Goal: Navigation & Orientation: Understand site structure

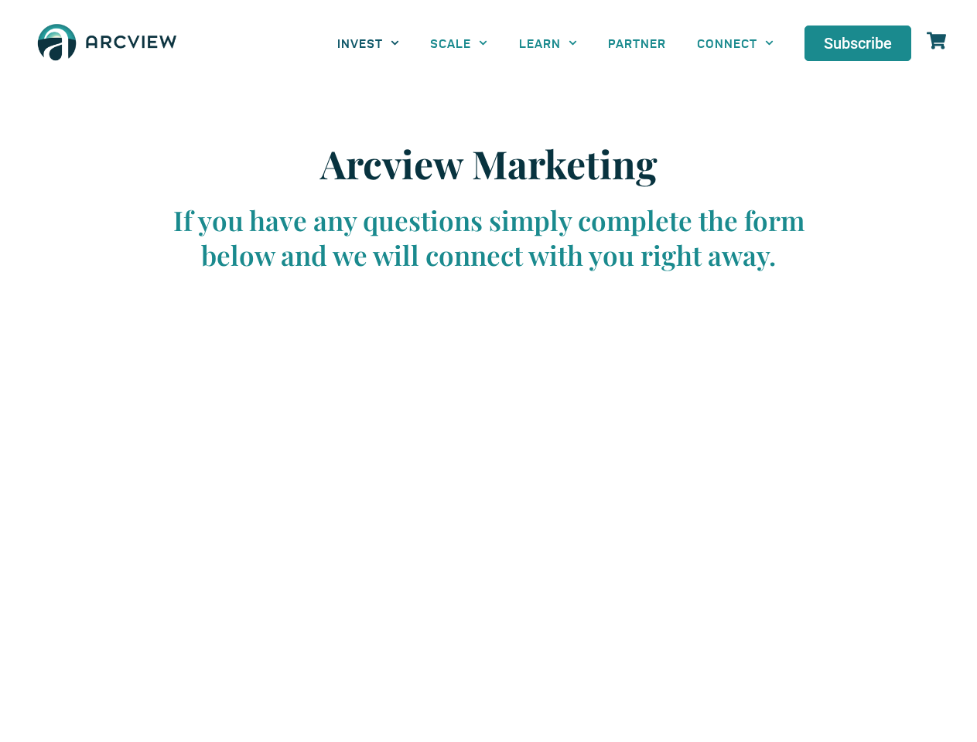
click at [368, 43] on link "INVEST" at bounding box center [368, 43] width 93 height 35
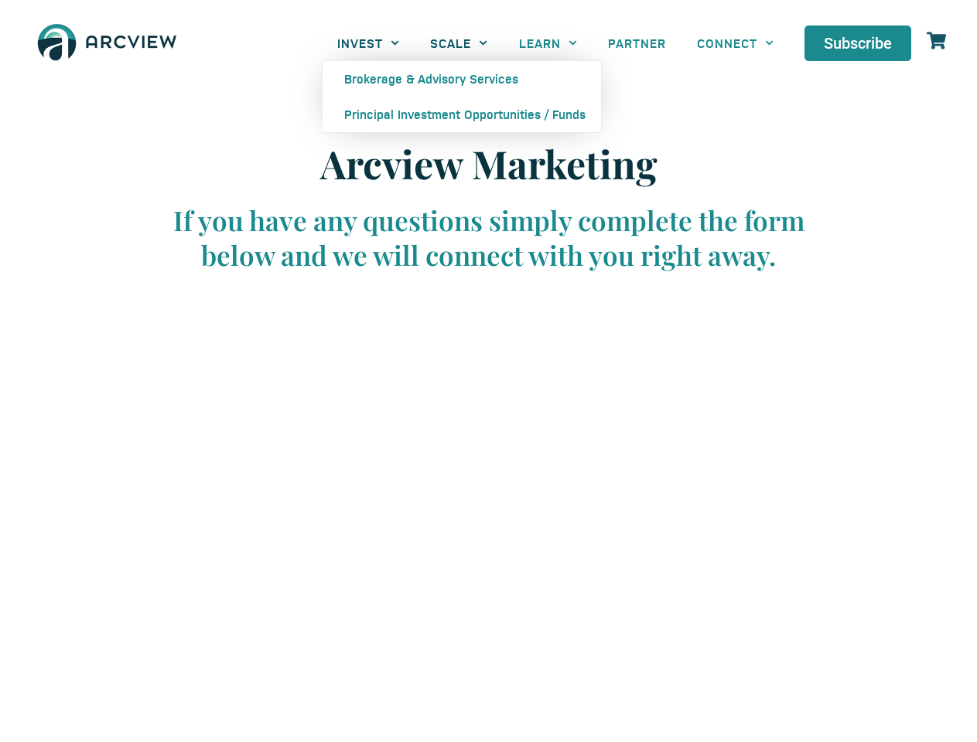
click at [459, 43] on link "SCALE" at bounding box center [458, 43] width 88 height 35
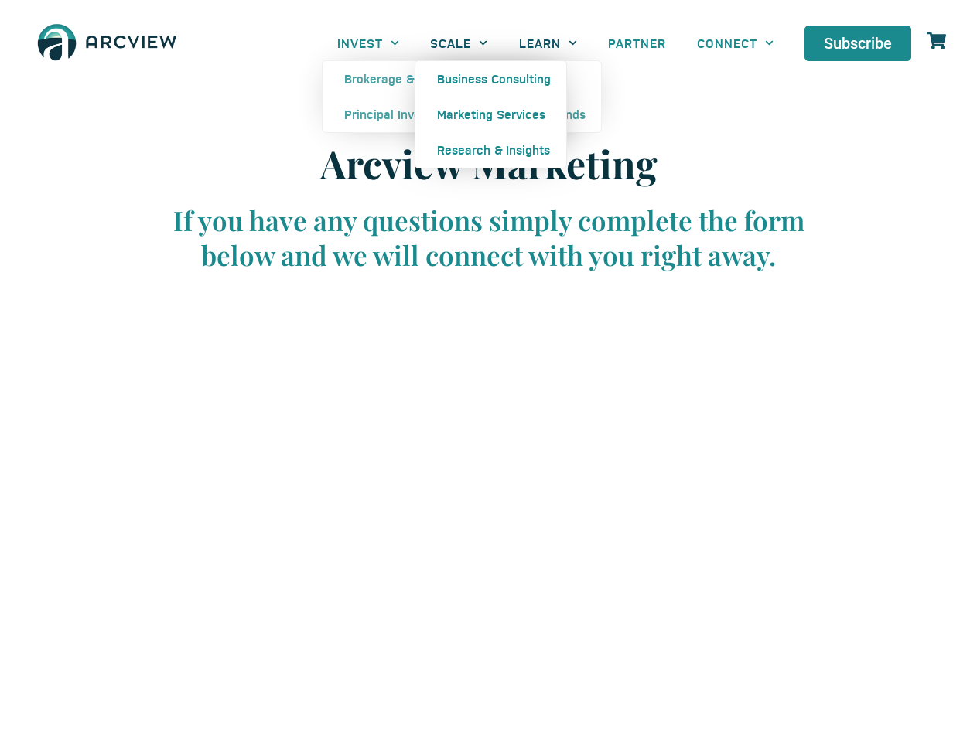
click at [547, 43] on link "LEARN" at bounding box center [547, 43] width 89 height 35
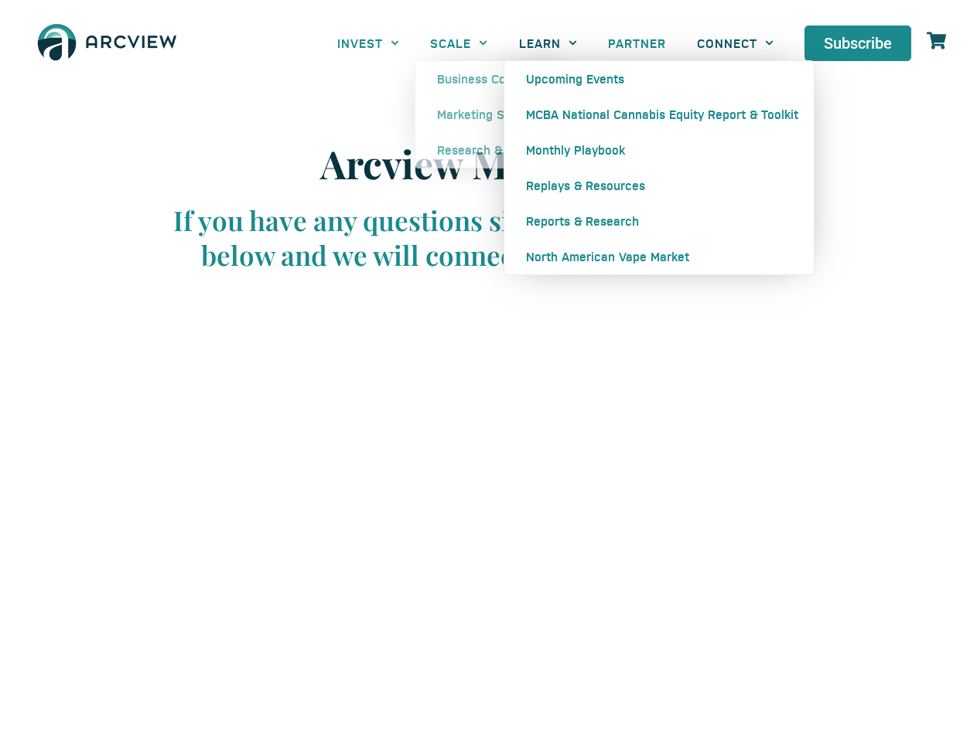
click at [735, 43] on link "CONNECT" at bounding box center [734, 43] width 107 height 35
